Goal: Find specific page/section: Find specific page/section

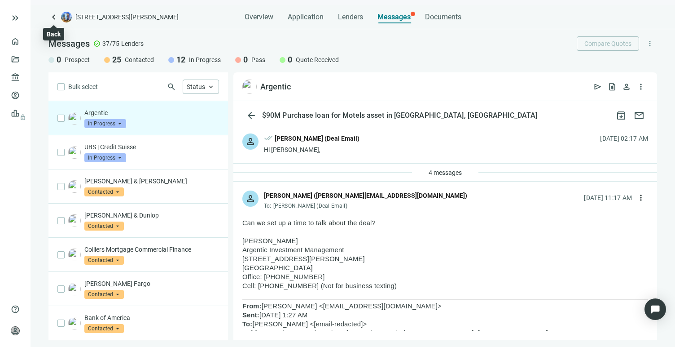
click at [54, 17] on span "keyboard_arrow_left" at bounding box center [53, 17] width 11 height 11
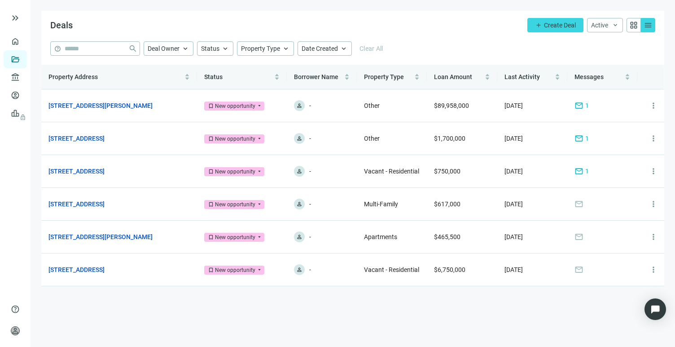
click at [416, 45] on div "help close Deal Owner keyboard_arrow_up Status keyboard_arrow_up Property Type …" at bounding box center [352, 48] width 605 height 14
click at [85, 53] on input "search" at bounding box center [95, 48] width 60 height 13
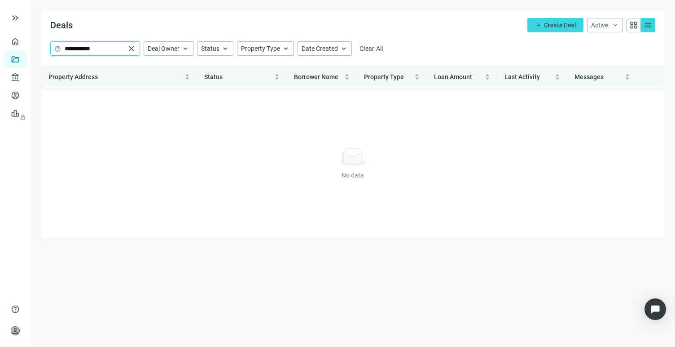
type input "**********"
click at [133, 50] on span "close" at bounding box center [131, 48] width 9 height 9
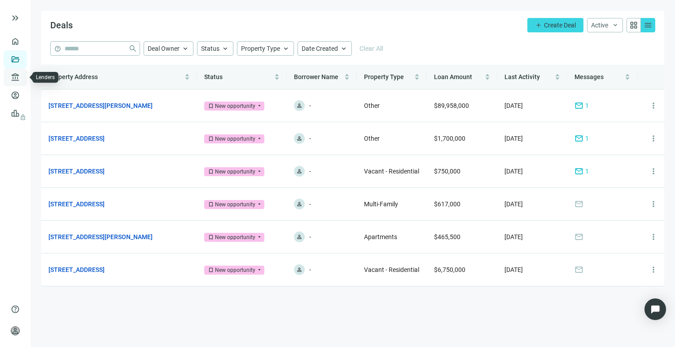
click at [22, 74] on link "Lenders" at bounding box center [33, 77] width 23 height 7
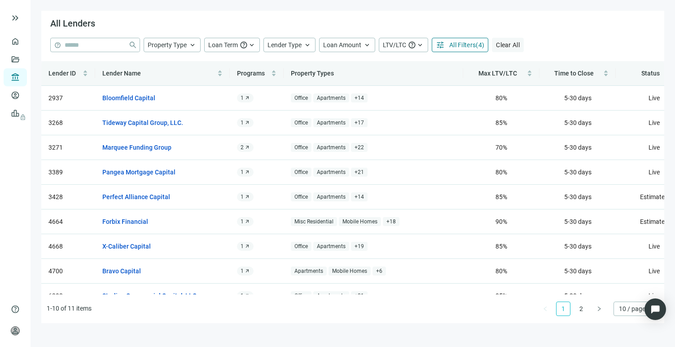
click at [501, 43] on span "Clear All" at bounding box center [508, 44] width 24 height 7
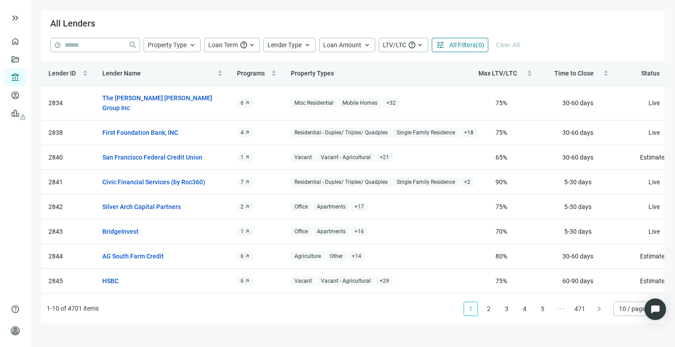
click at [467, 44] on span "All Filters" at bounding box center [463, 44] width 26 height 7
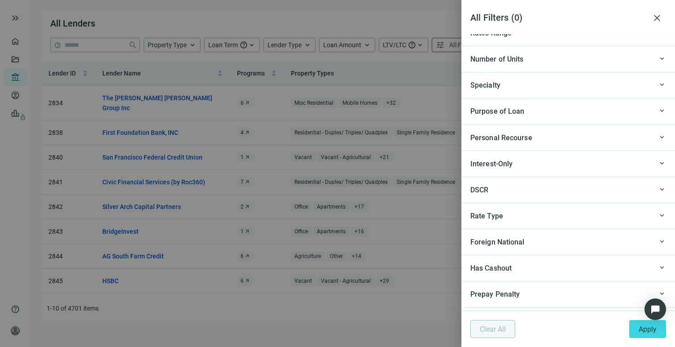
scroll to position [976, 0]
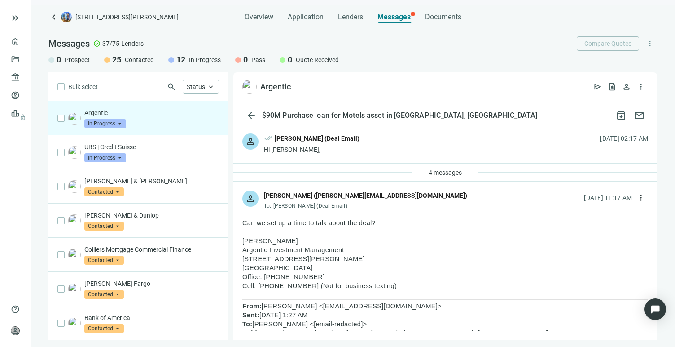
scroll to position [62, 0]
